Goal: Navigation & Orientation: Find specific page/section

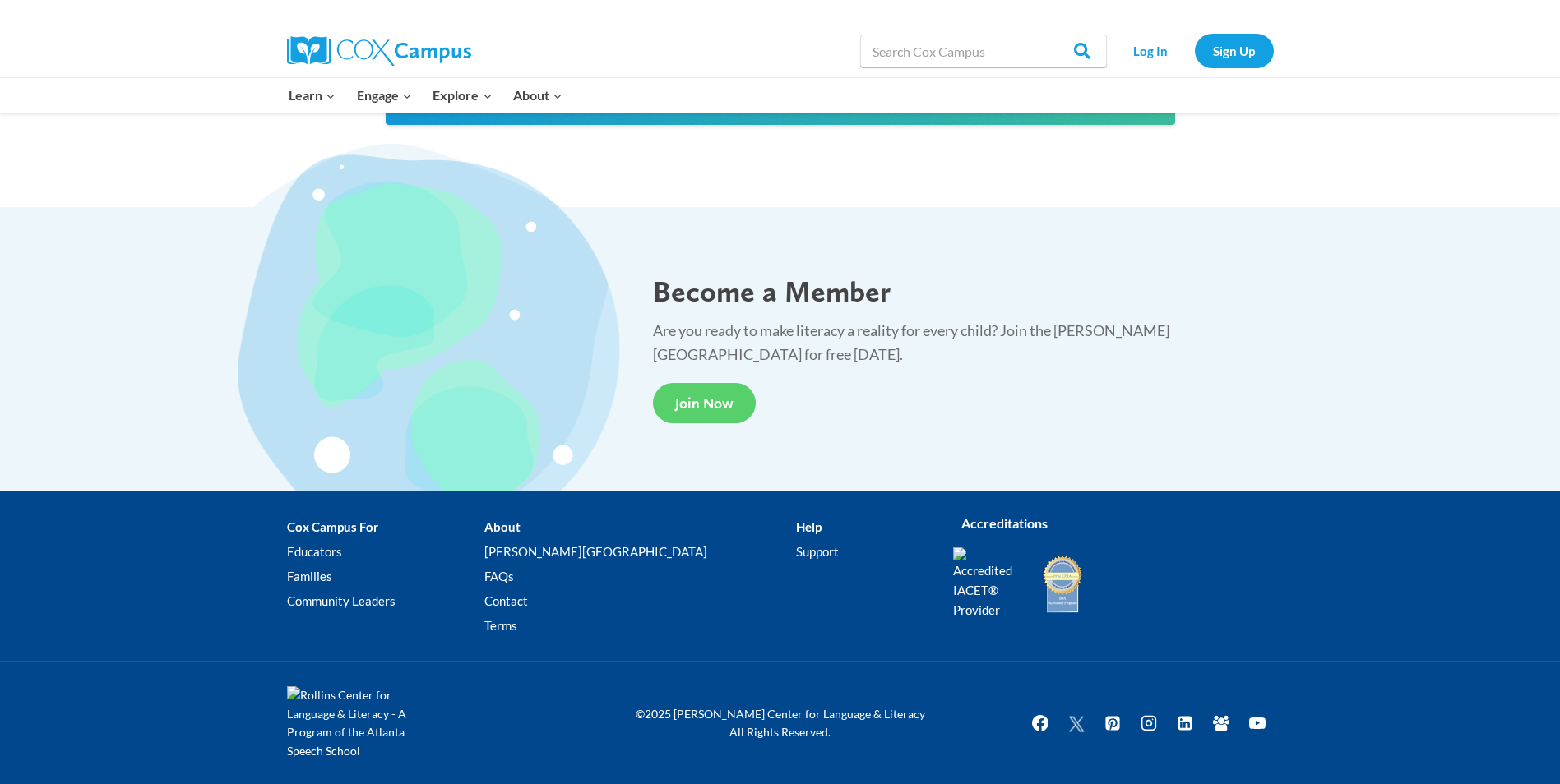
scroll to position [3013, 0]
click at [376, 595] on link "Community Leaders" at bounding box center [385, 601] width 197 height 25
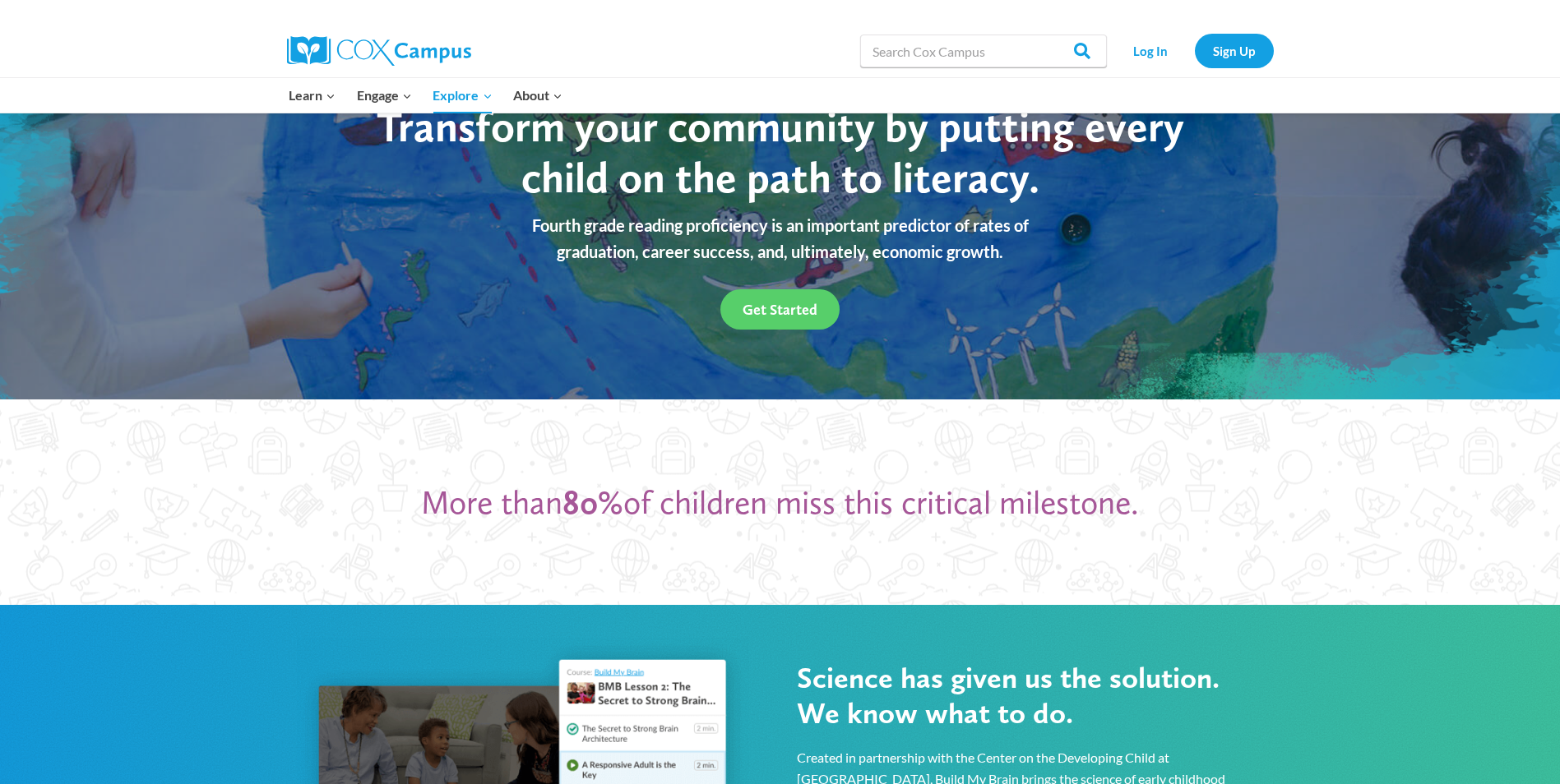
scroll to position [82, 0]
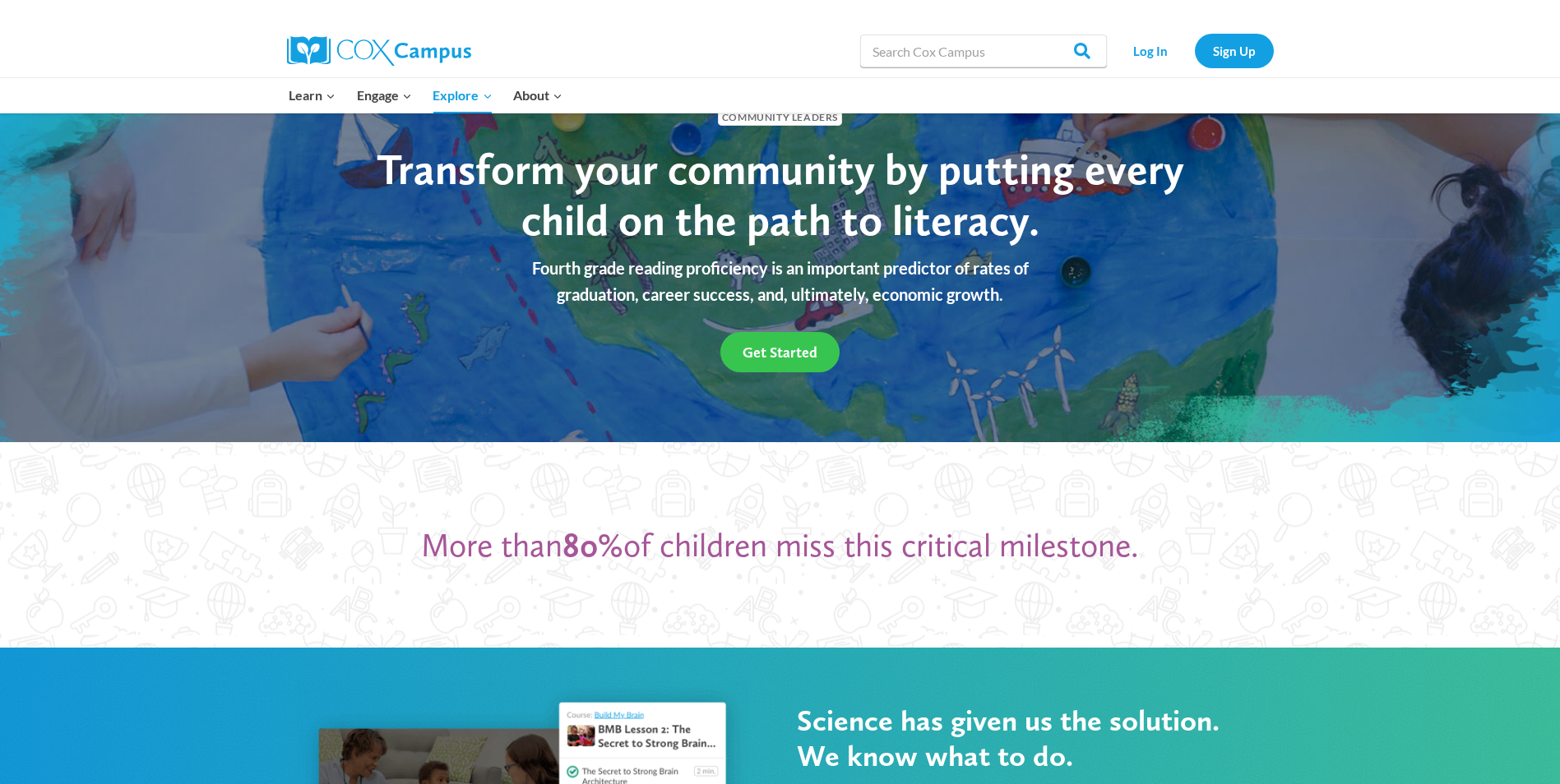
click at [776, 347] on span "Get Started" at bounding box center [780, 352] width 75 height 17
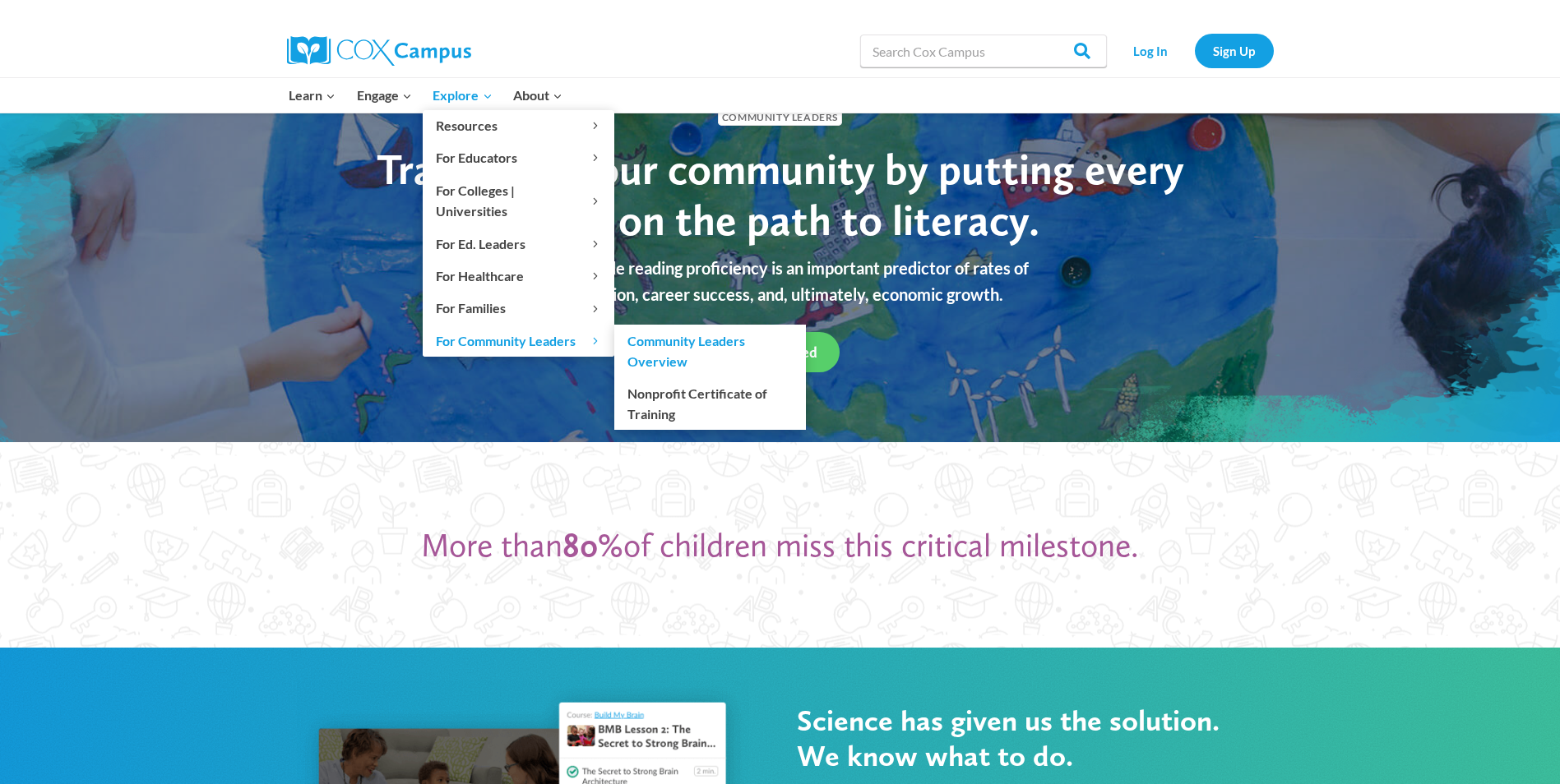
click at [659, 331] on link "Community Leaders Overview" at bounding box center [710, 351] width 192 height 53
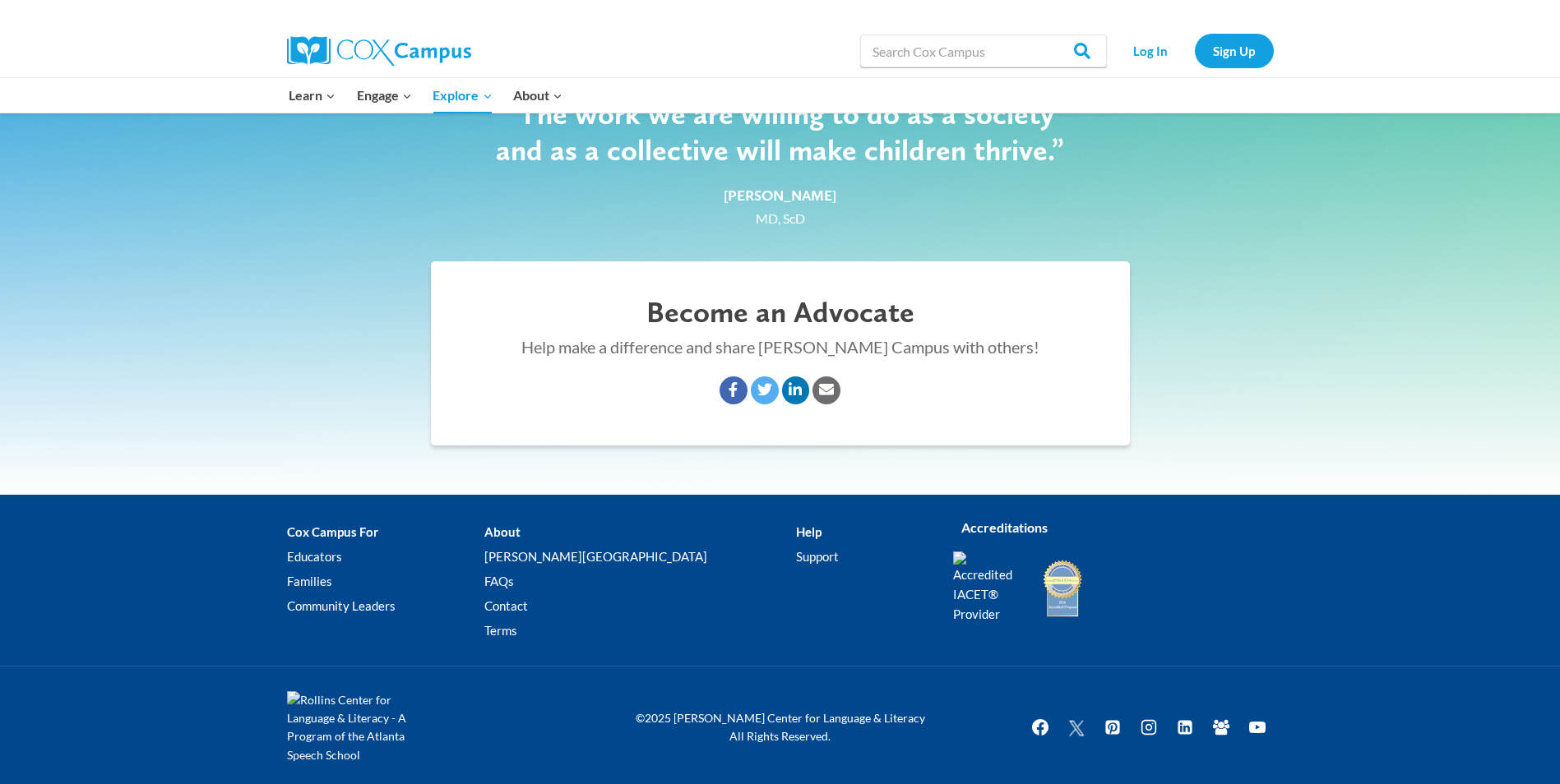
scroll to position [2582, 0]
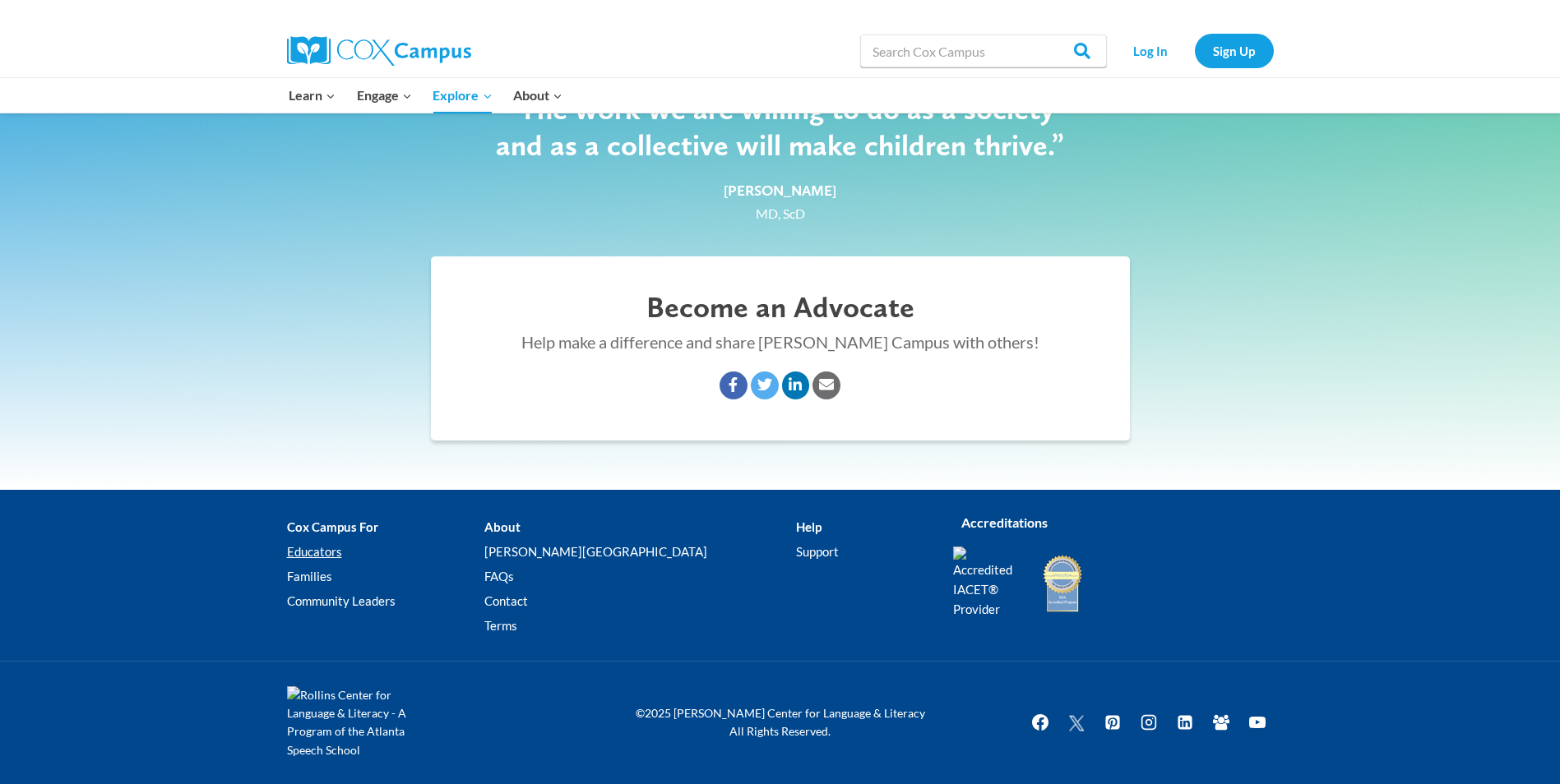
click at [311, 548] on link "Educators" at bounding box center [385, 551] width 197 height 25
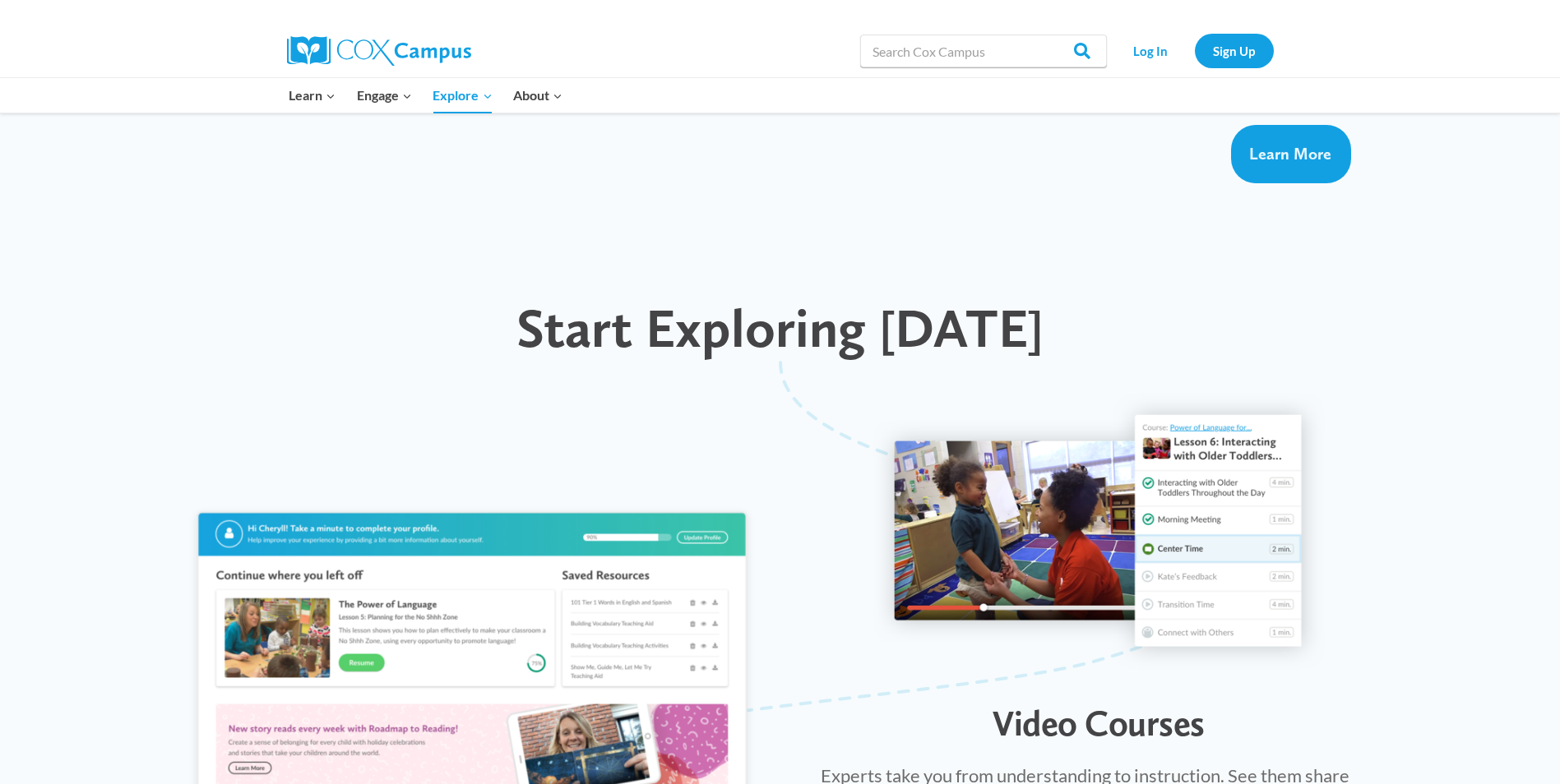
scroll to position [1479, 0]
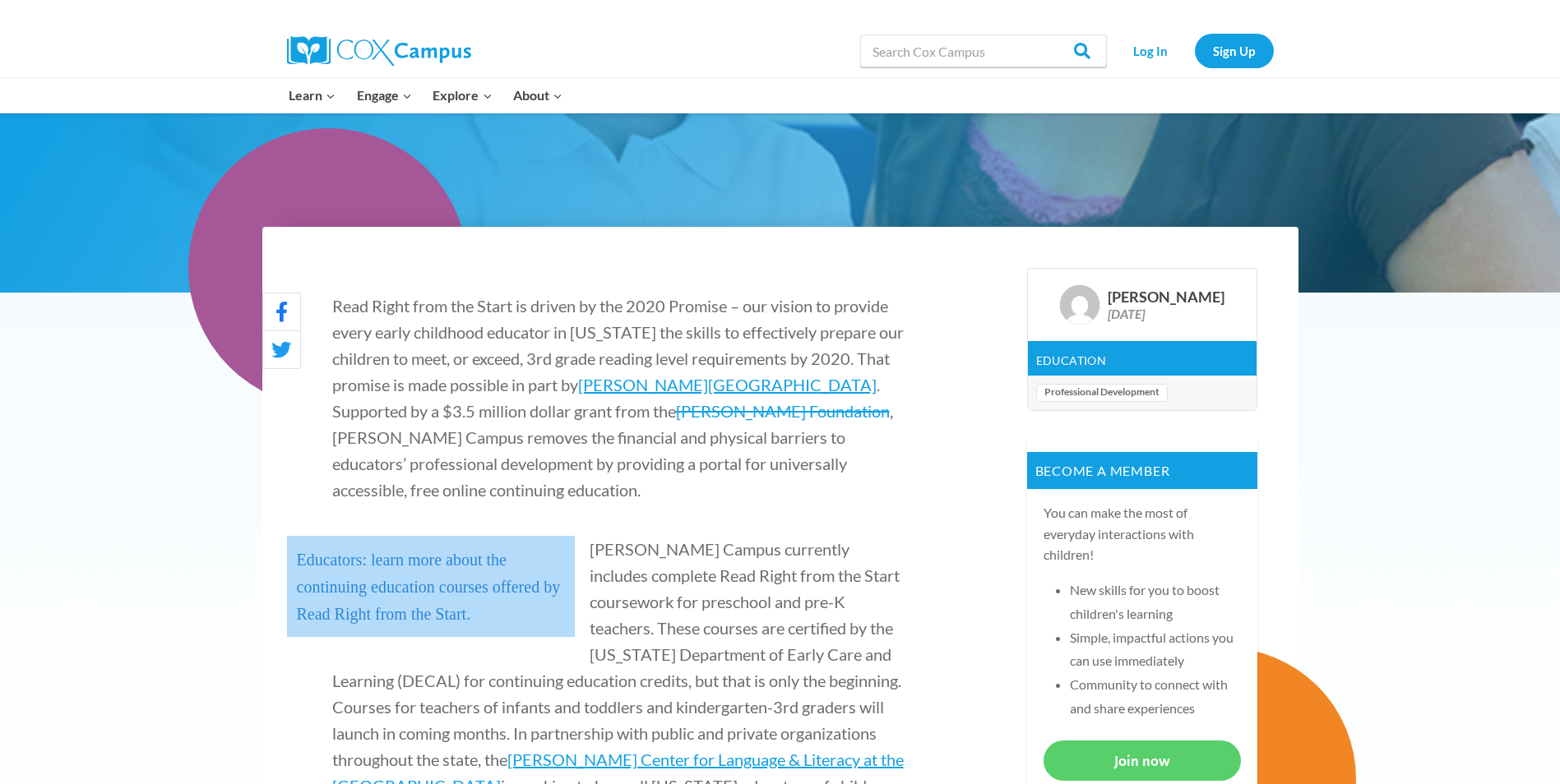
scroll to position [328, 0]
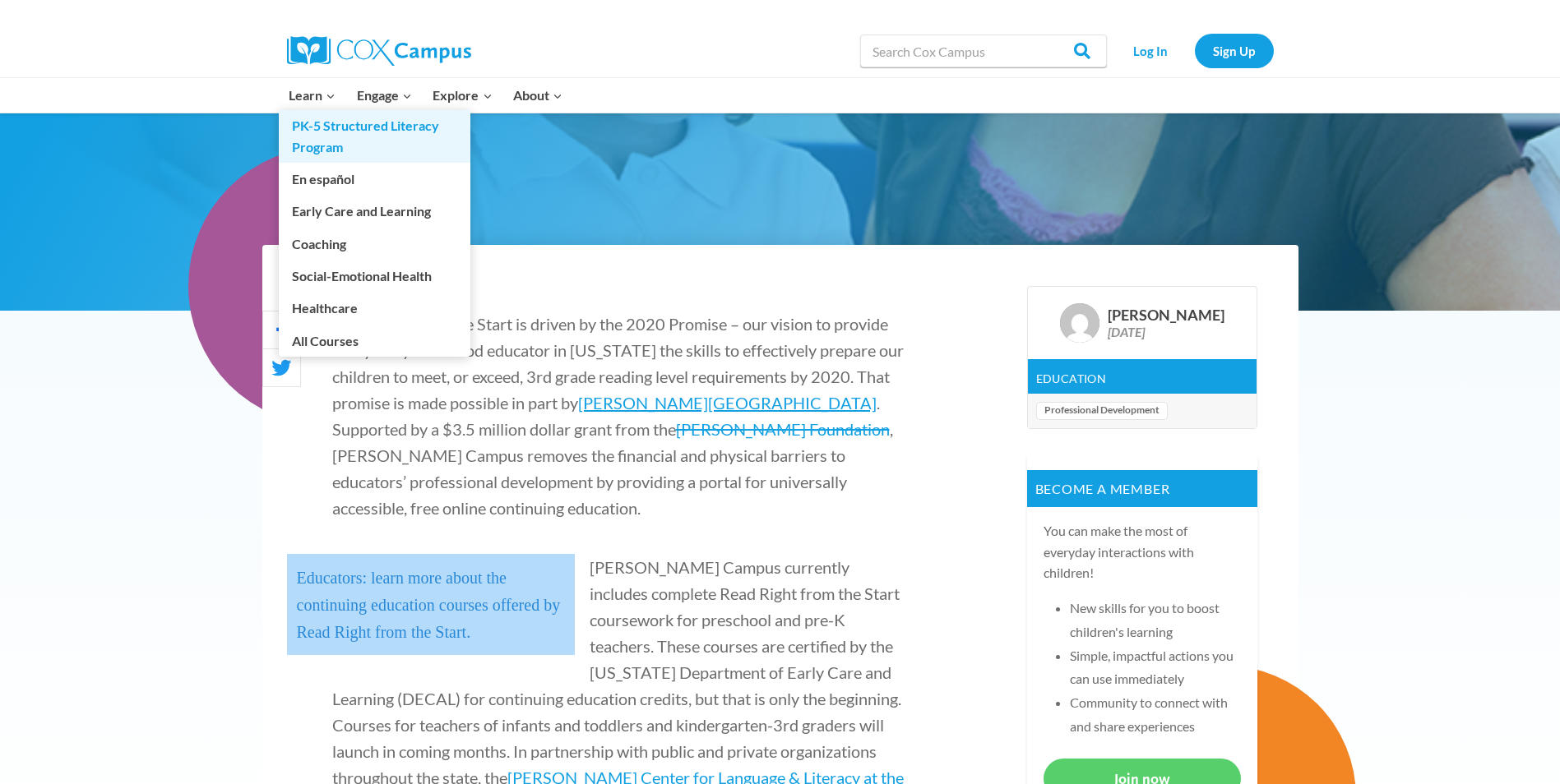
click at [329, 131] on link "PK-5 Structured Literacy Program" at bounding box center [375, 136] width 192 height 53
